Goal: Transaction & Acquisition: Purchase product/service

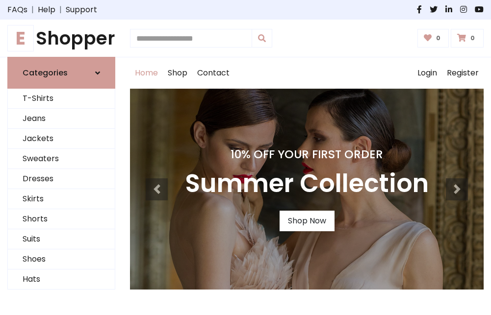
click at [245, 157] on h4 "10% Off Your First Order" at bounding box center [307, 155] width 244 height 14
click at [306, 221] on link "Shop Now" at bounding box center [306, 221] width 55 height 21
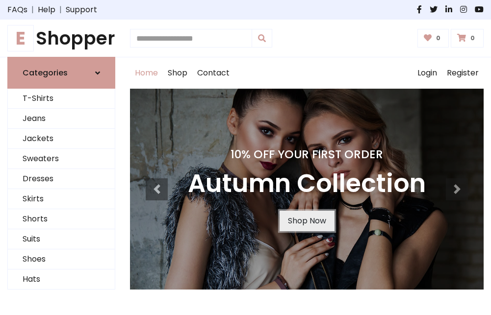
click at [306, 221] on link "Shop Now" at bounding box center [306, 221] width 55 height 21
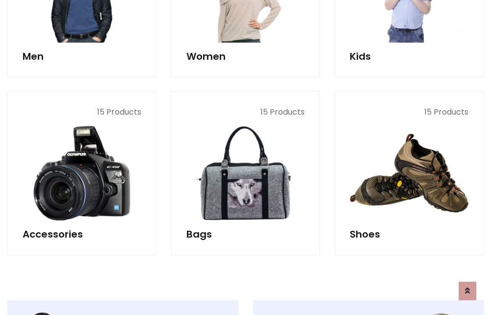
scroll to position [978, 0]
